Goal: Find specific page/section: Find specific page/section

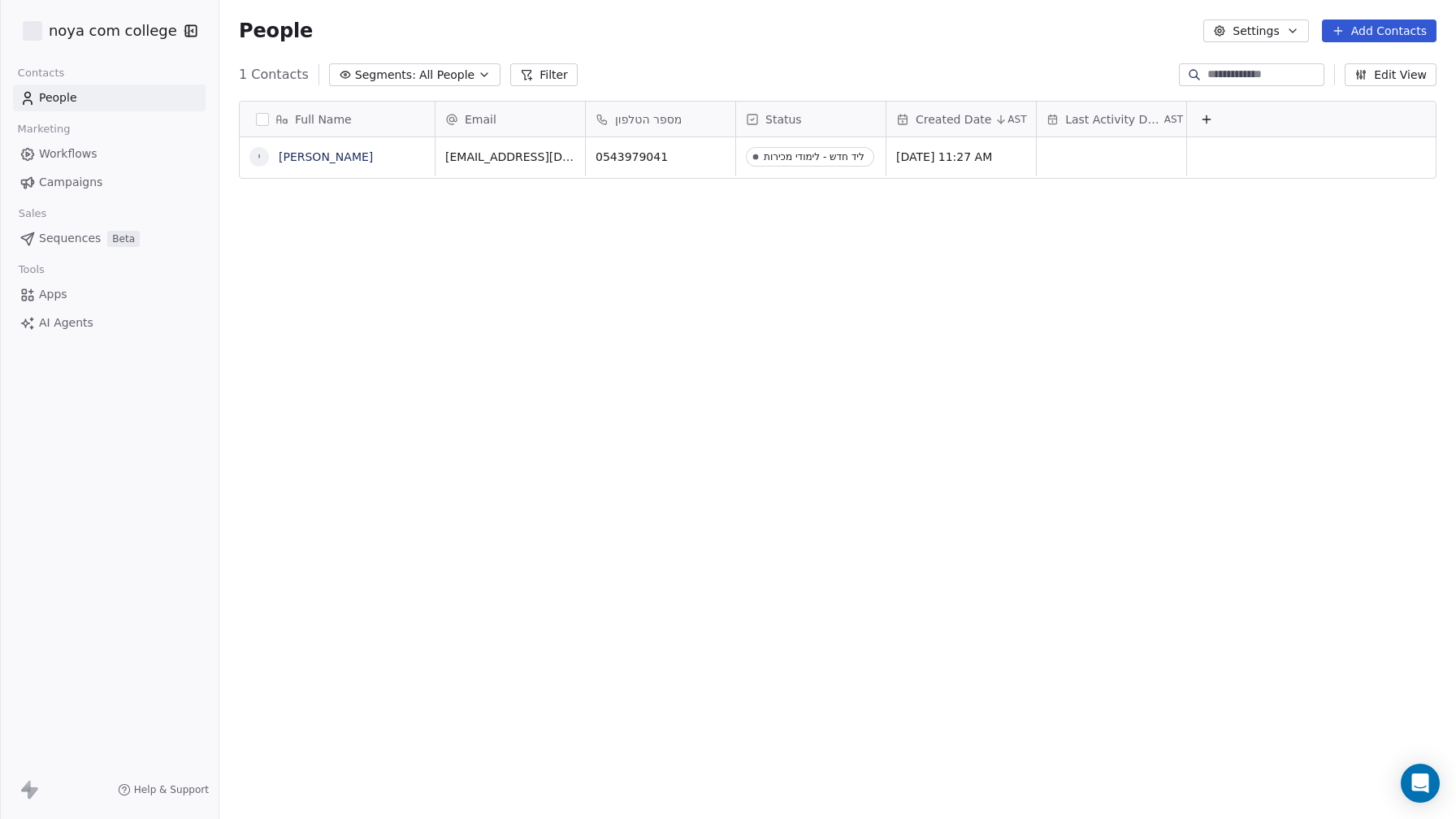
scroll to position [721, 1236]
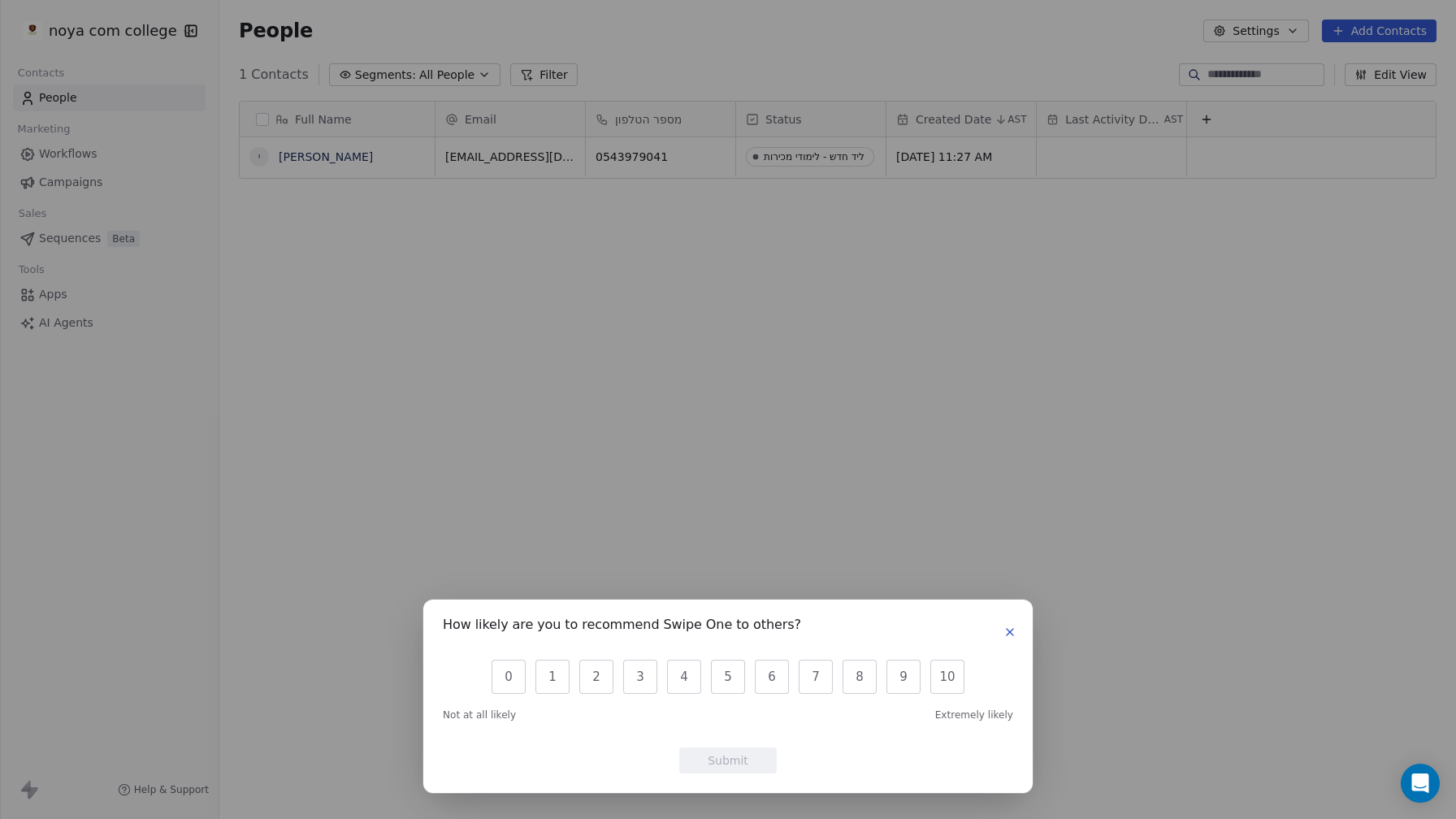
click at [1013, 633] on icon "button" at bounding box center [1010, 633] width 13 height 13
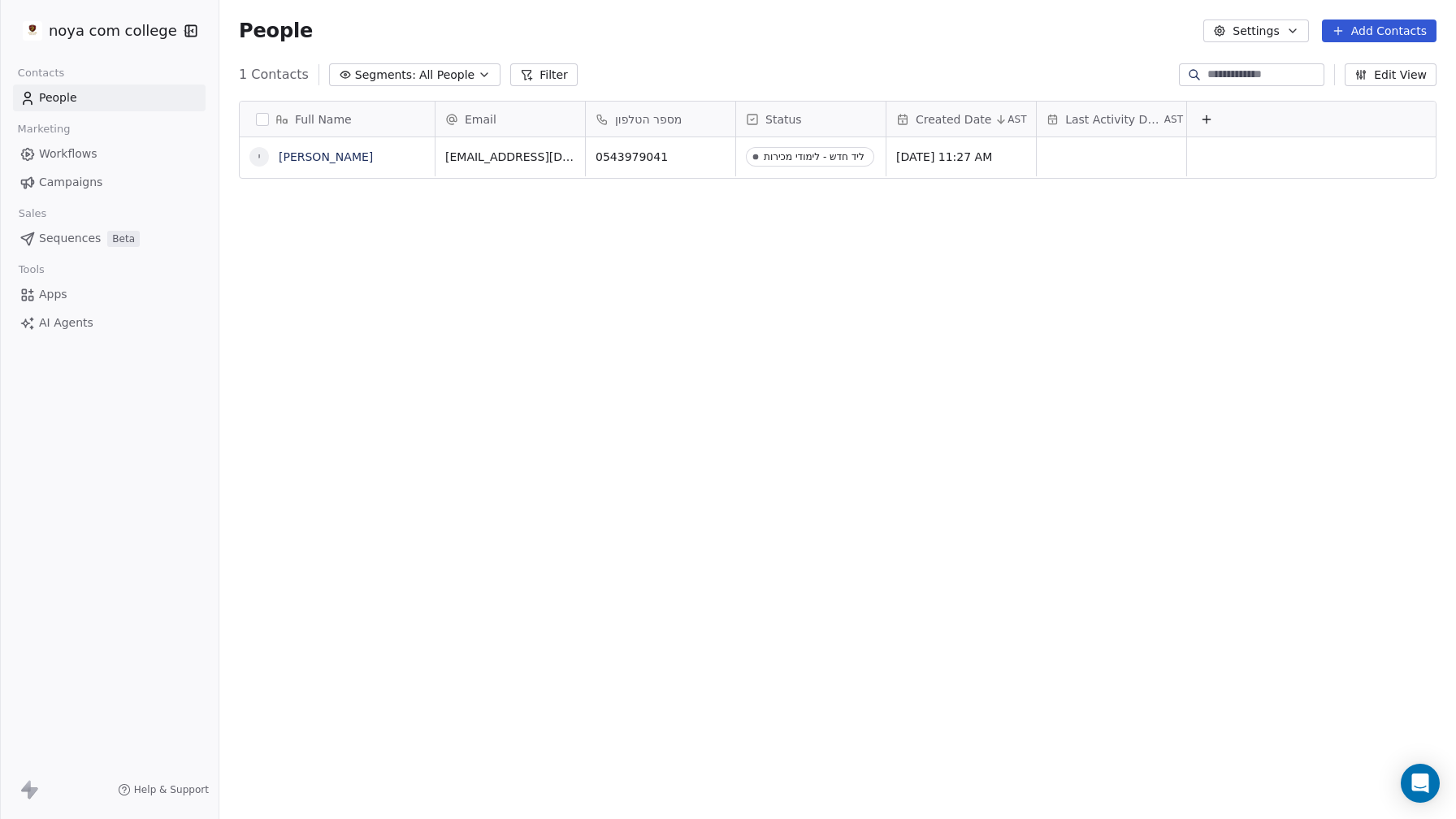
click at [810, 336] on div "Full Name י יוני [PERSON_NAME] Email מספר הטלפון Status Created Date AST Last A…" at bounding box center [838, 448] width 1236 height 721
